Goal: Task Accomplishment & Management: Manage account settings

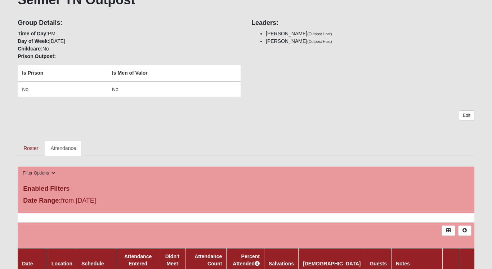
scroll to position [303, 0]
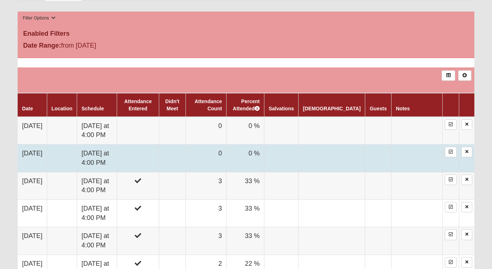
click at [226, 154] on td "0" at bounding box center [206, 158] width 41 height 27
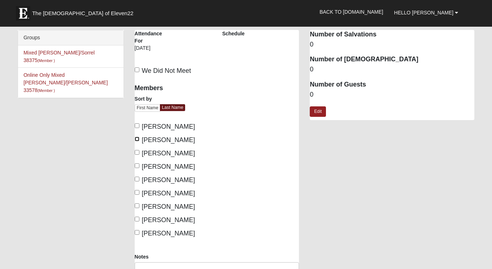
drag, startPoint x: 137, startPoint y: 138, endPoint x: 137, endPoint y: 150, distance: 11.5
click at [137, 140] on input "Fredrickson, Jim" at bounding box center [137, 139] width 5 height 5
checkbox input "true"
click at [137, 153] on input "Fredrickson, Tiffany" at bounding box center [137, 152] width 5 height 5
click at [137, 152] on input "Fredrickson, Tiffany" at bounding box center [137, 152] width 5 height 5
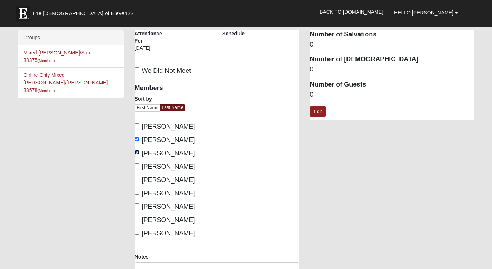
checkbox input "false"
click at [137, 139] on input "Fredrickson, Jim" at bounding box center [137, 139] width 5 height 5
checkbox input "false"
